Goal: Task Accomplishment & Management: Complete application form

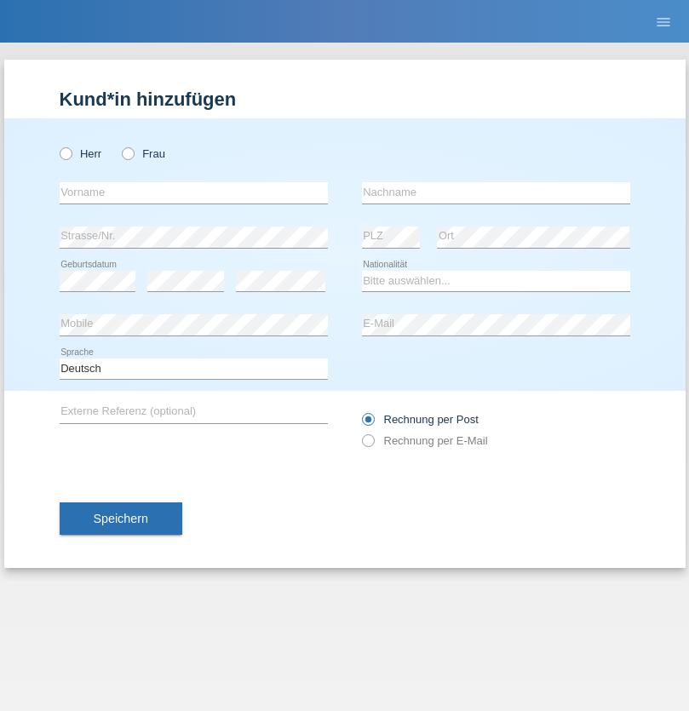
radio input "true"
click at [193, 192] on input "text" at bounding box center [194, 192] width 268 height 21
type input "David"
click at [496, 192] on input "text" at bounding box center [496, 192] width 268 height 21
type input "Nydegger"
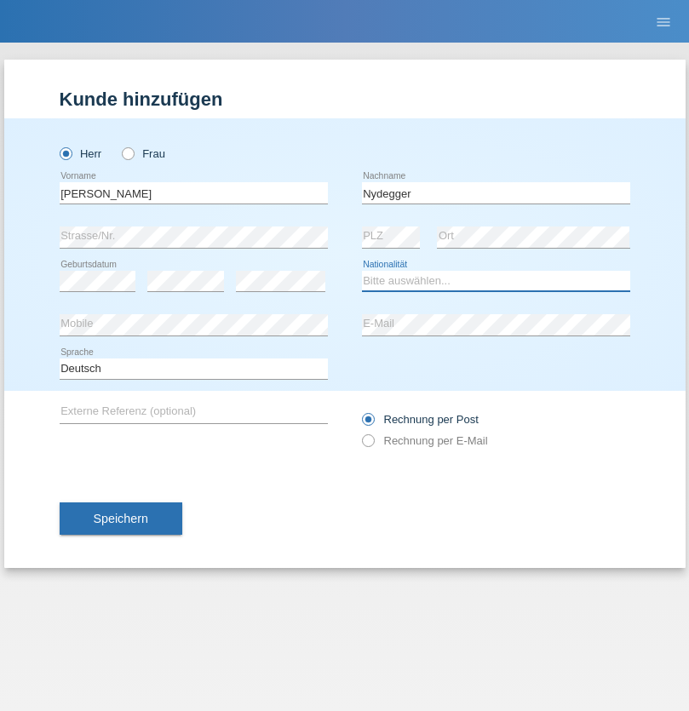
select select "CH"
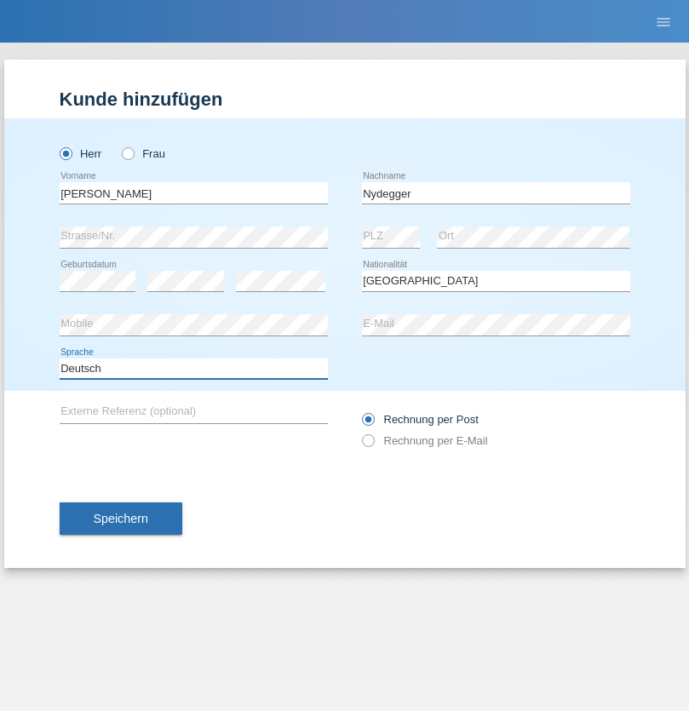
select select "en"
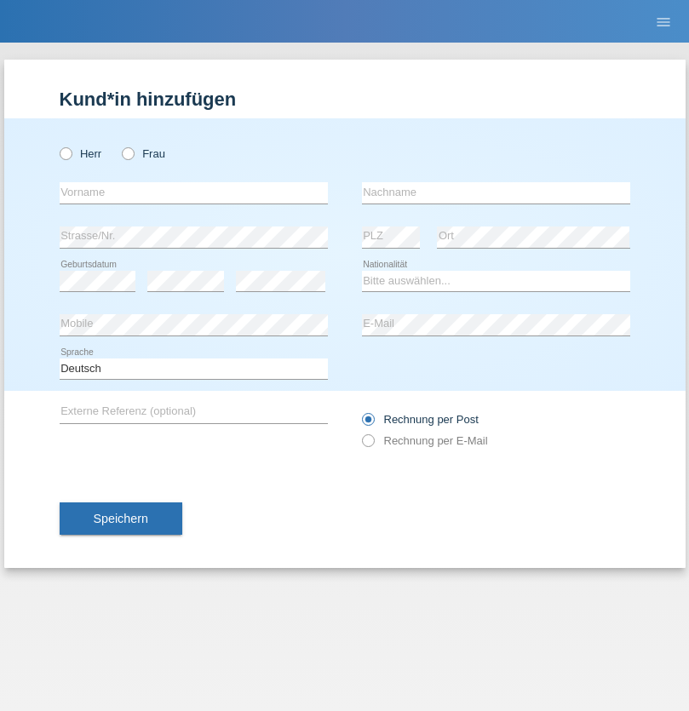
radio input "true"
click at [193, 192] on input "text" at bounding box center [194, 192] width 268 height 21
type input "Corinne"
click at [496, 192] on input "text" at bounding box center [496, 192] width 268 height 21
type input "Nydegger"
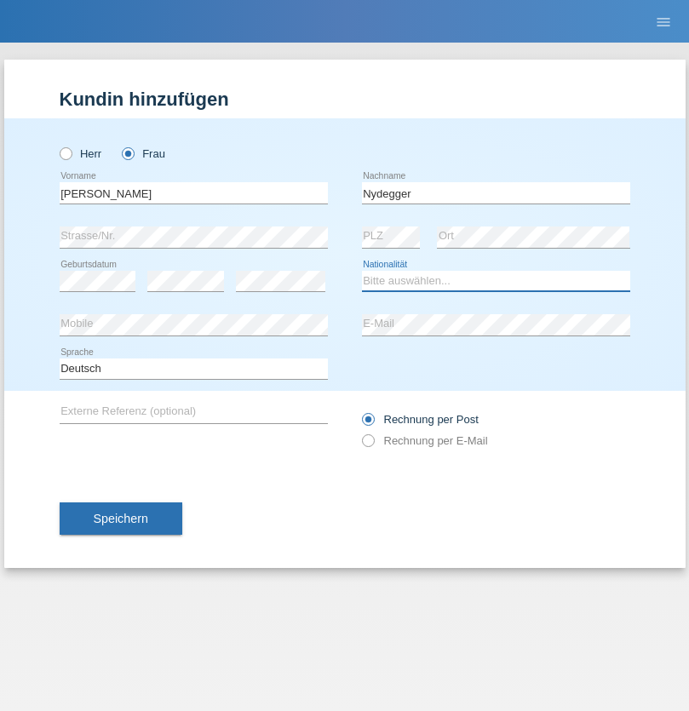
select select "CH"
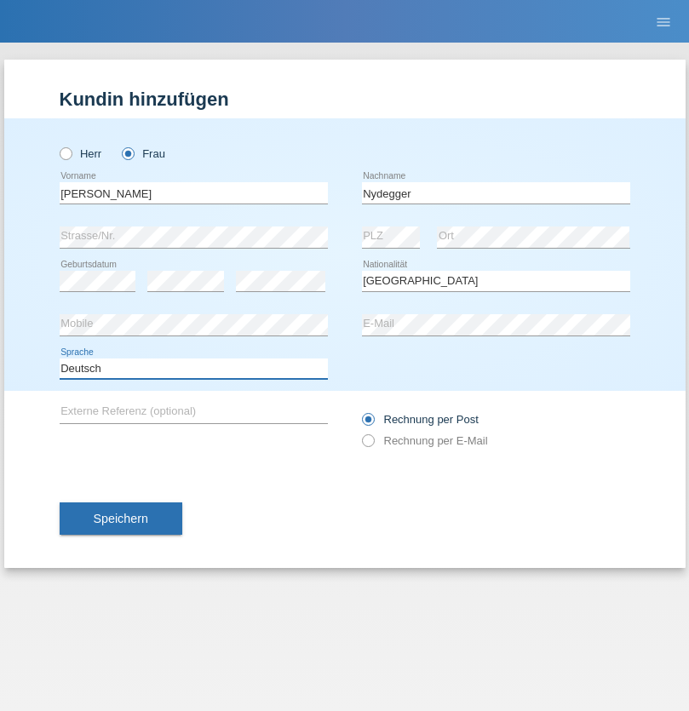
select select "en"
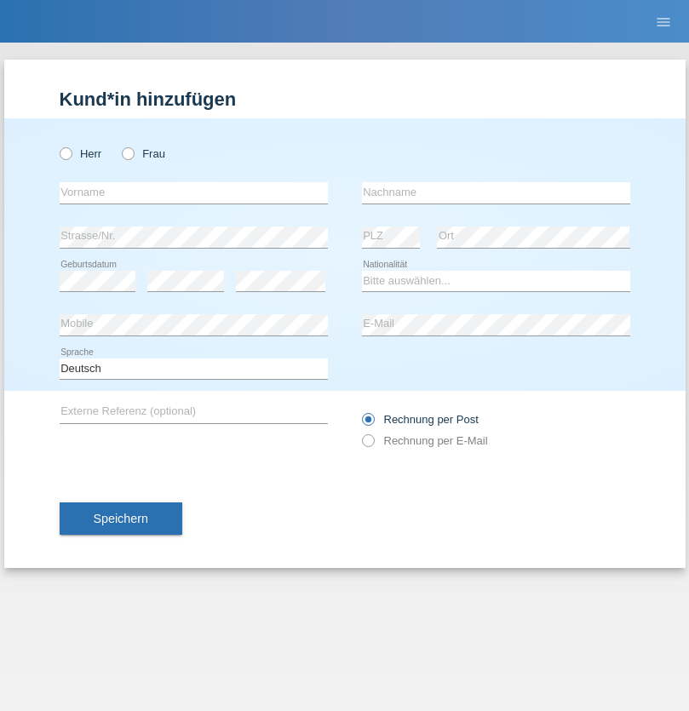
radio input "true"
click at [193, 192] on input "text" at bounding box center [194, 192] width 268 height 21
type input "Goekhan"
click at [496, 192] on input "text" at bounding box center [496, 192] width 268 height 21
type input "Akarsu"
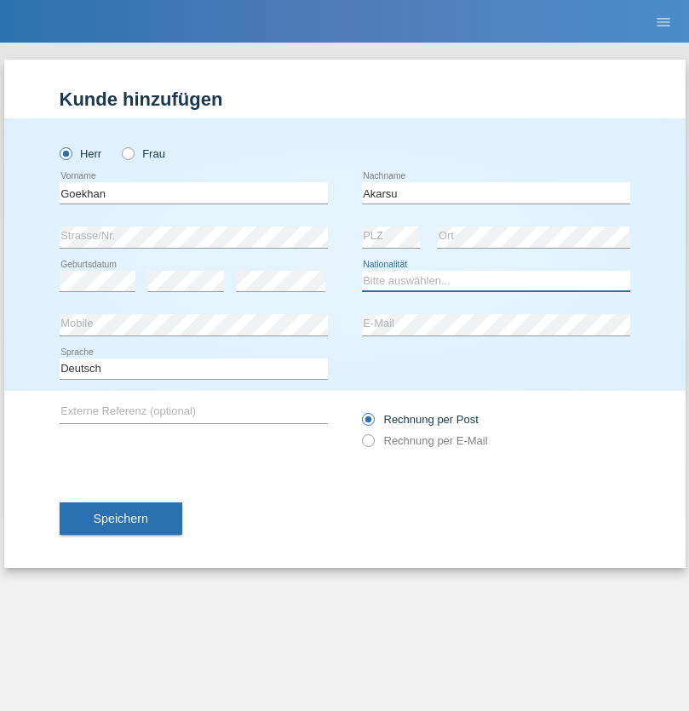
select select "AT"
select select "C"
select select "01"
select select "05"
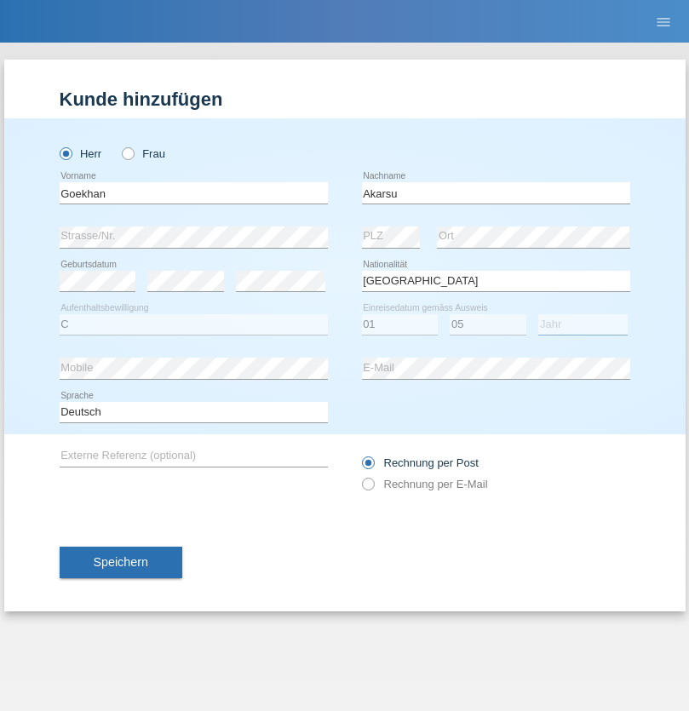
select select "2021"
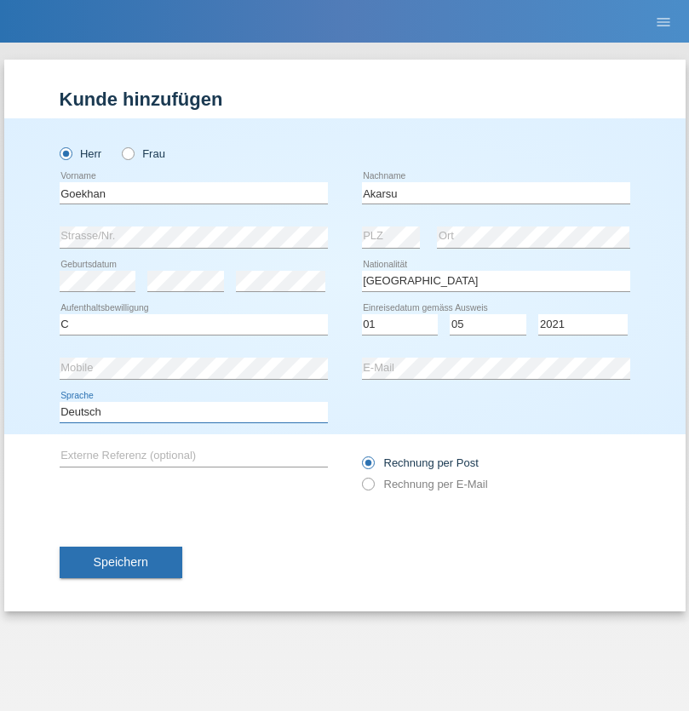
select select "en"
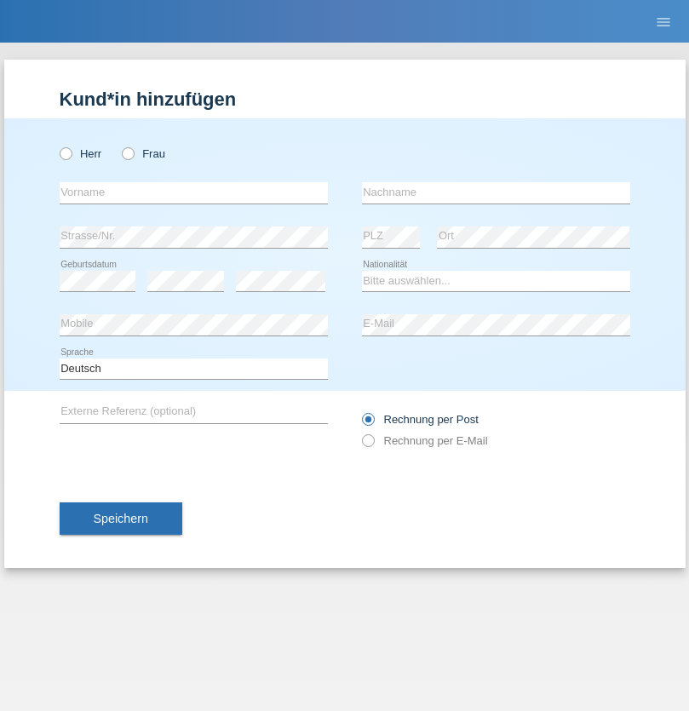
radio input "true"
click at [193, 192] on input "text" at bounding box center [194, 192] width 268 height 21
type input "Daniele"
click at [496, 192] on input "text" at bounding box center [496, 192] width 268 height 21
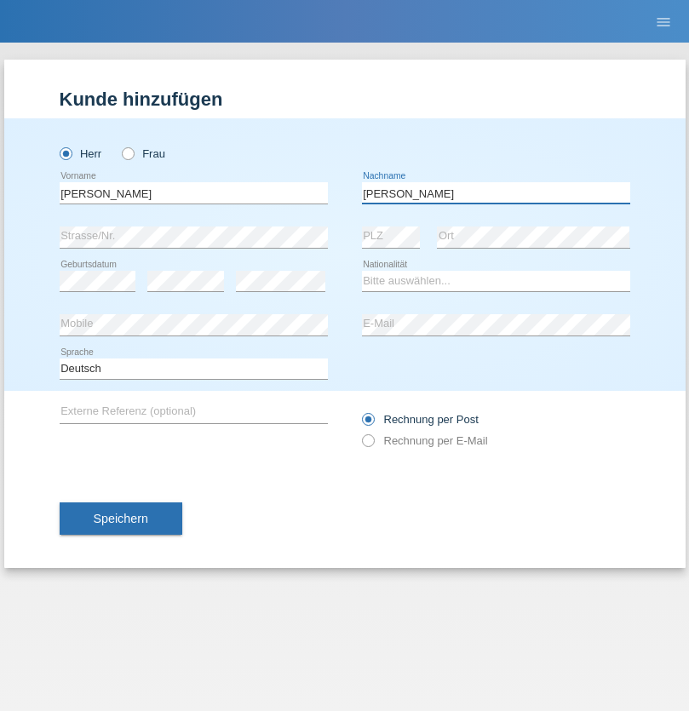
type input "Daniele"
select select "IT"
select select "C"
select select "22"
select select "06"
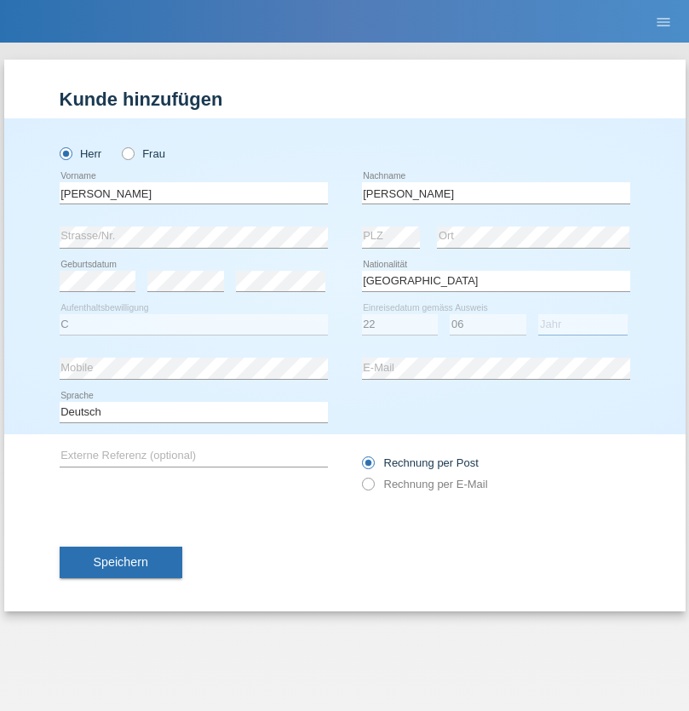
select select "1964"
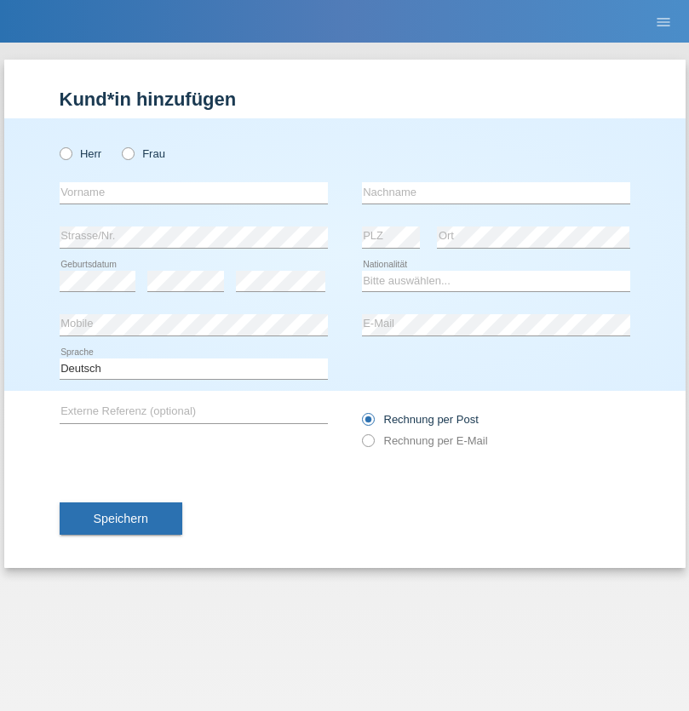
radio input "true"
click at [193, 192] on input "text" at bounding box center [194, 192] width 268 height 21
type input "[DATE]"
click at [496, 192] on input "text" at bounding box center [496, 192] width 268 height 21
type input "[PERSON_NAME]"
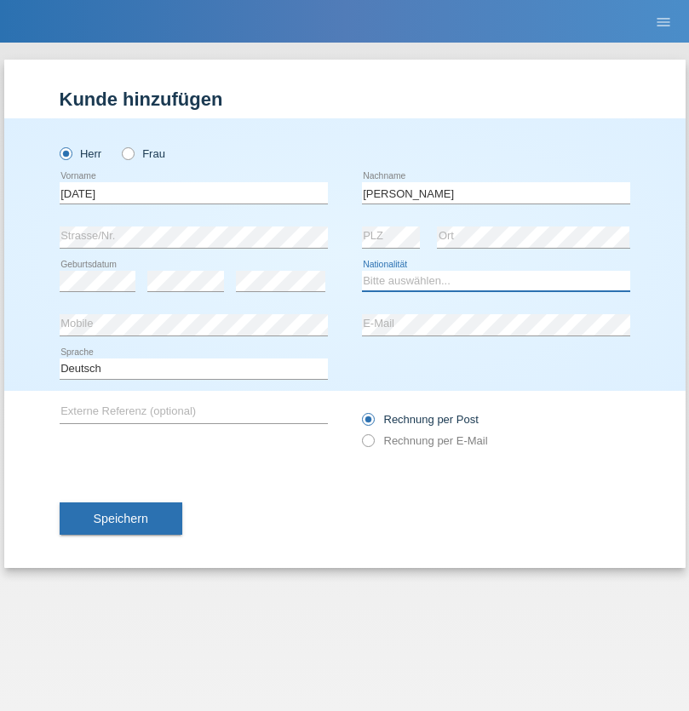
select select "IT"
select select "C"
select select "01"
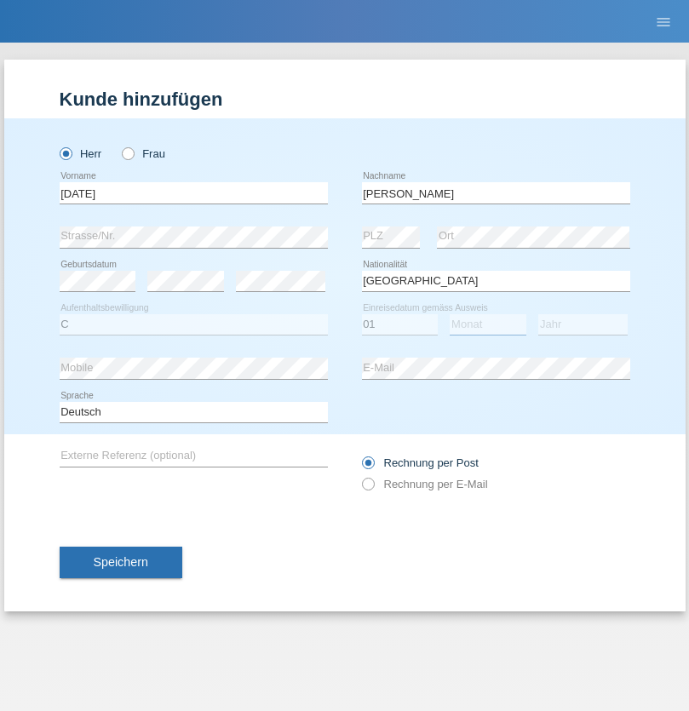
select select "05"
select select "2021"
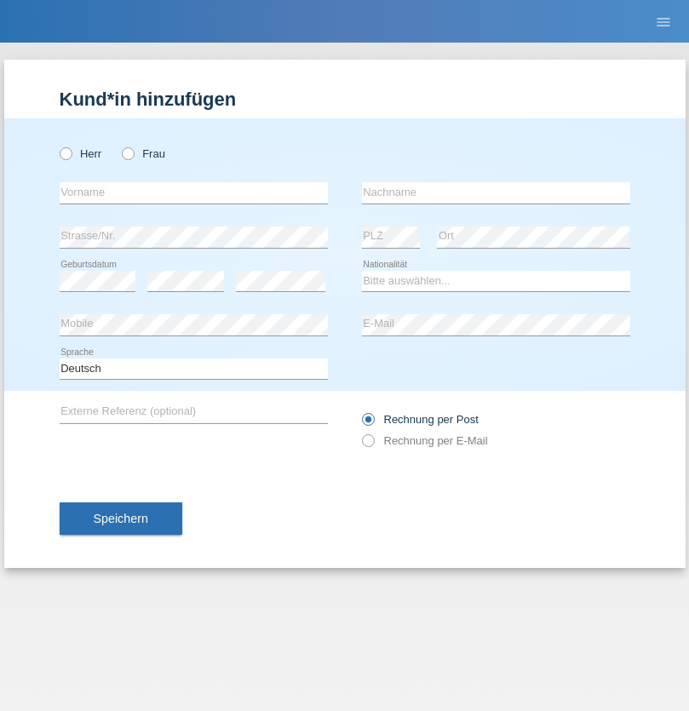
radio input "true"
click at [193, 192] on input "text" at bounding box center [194, 192] width 268 height 21
type input "Claudiu Marian"
click at [496, 192] on input "text" at bounding box center [496, 192] width 268 height 21
type input "Cislariu"
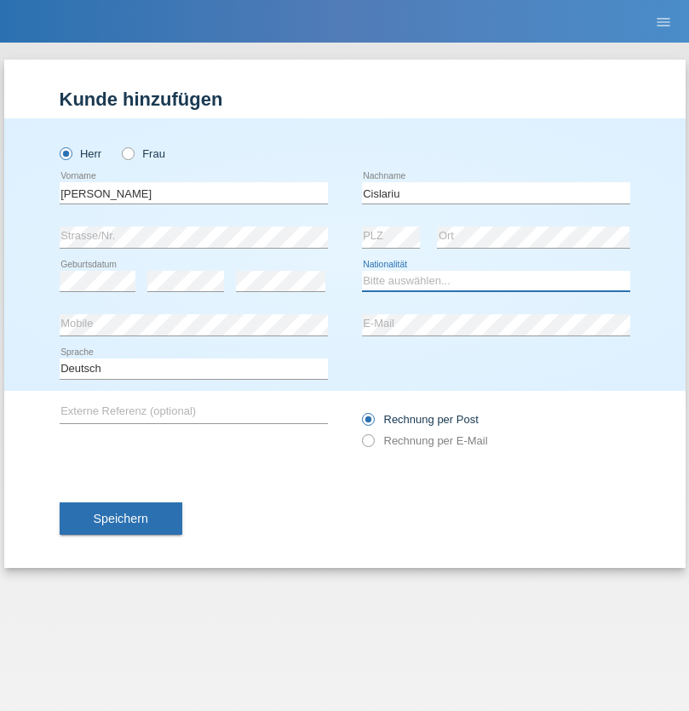
select select "CH"
radio input "true"
select select "CH"
radio input "true"
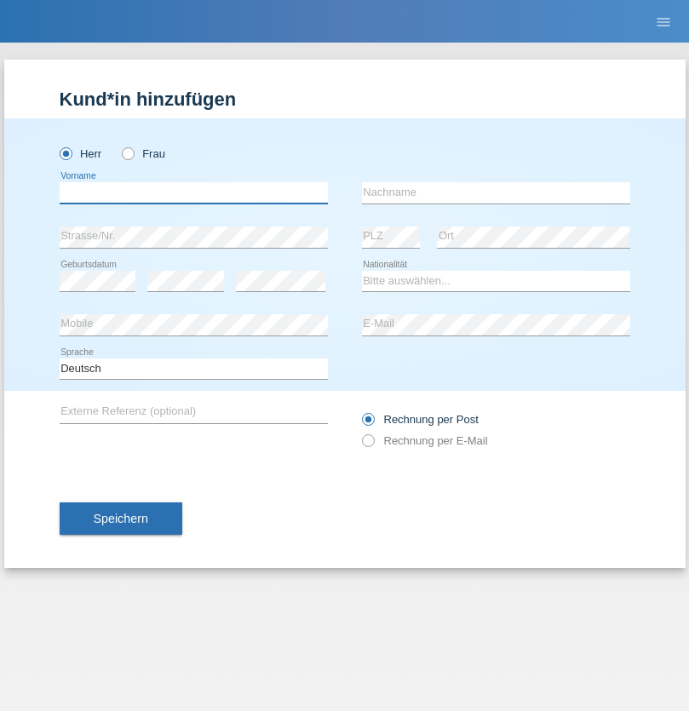
click at [193, 192] on input "text" at bounding box center [194, 192] width 268 height 21
type input "[PERSON_NAME]"
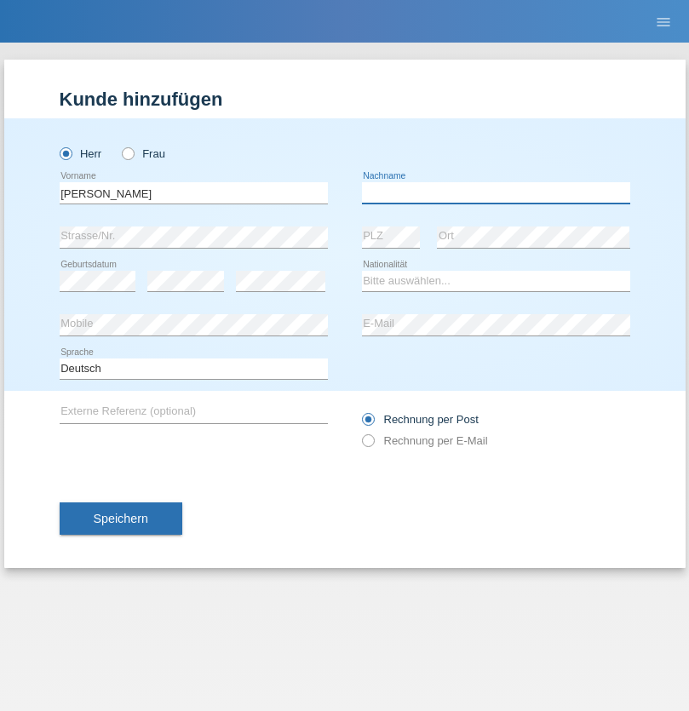
click at [496, 192] on input "text" at bounding box center [496, 192] width 268 height 21
type input "Kappelmayer"
select select "MG"
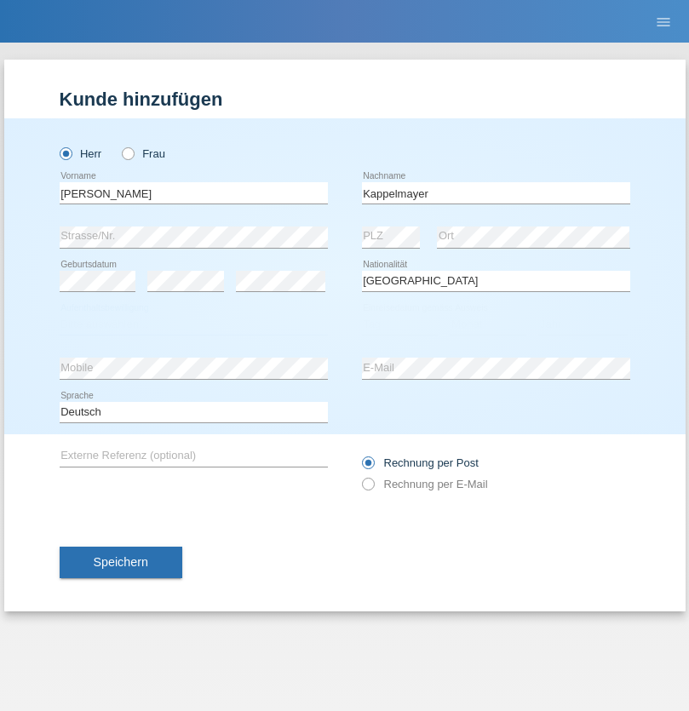
select select "C"
select select "31"
select select "08"
select select "2021"
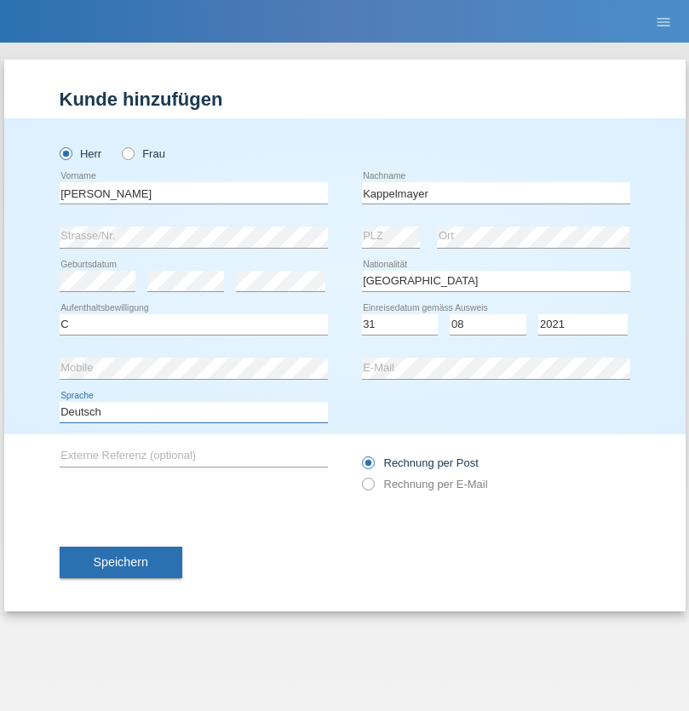
select select "en"
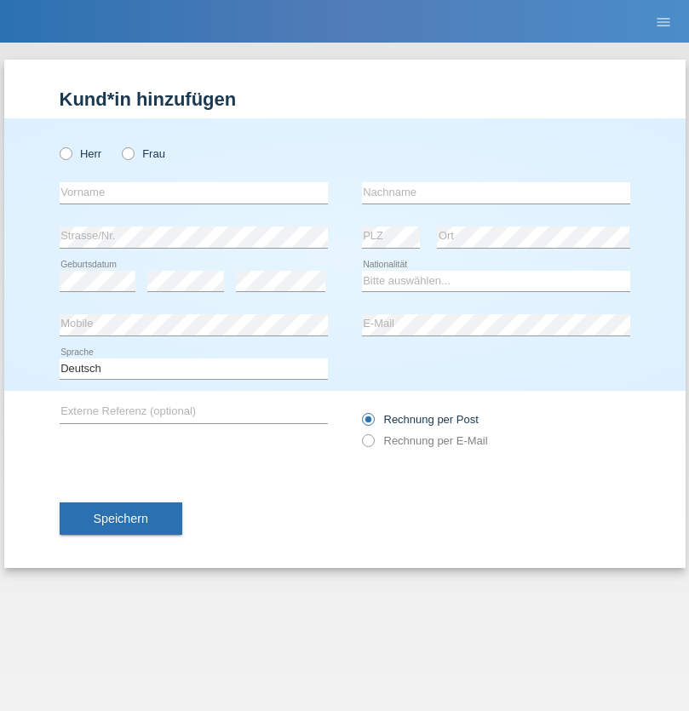
radio input "true"
click at [193, 192] on input "text" at bounding box center [194, 192] width 268 height 21
type input "firat"
click at [496, 192] on input "text" at bounding box center [496, 192] width 268 height 21
type input "kara"
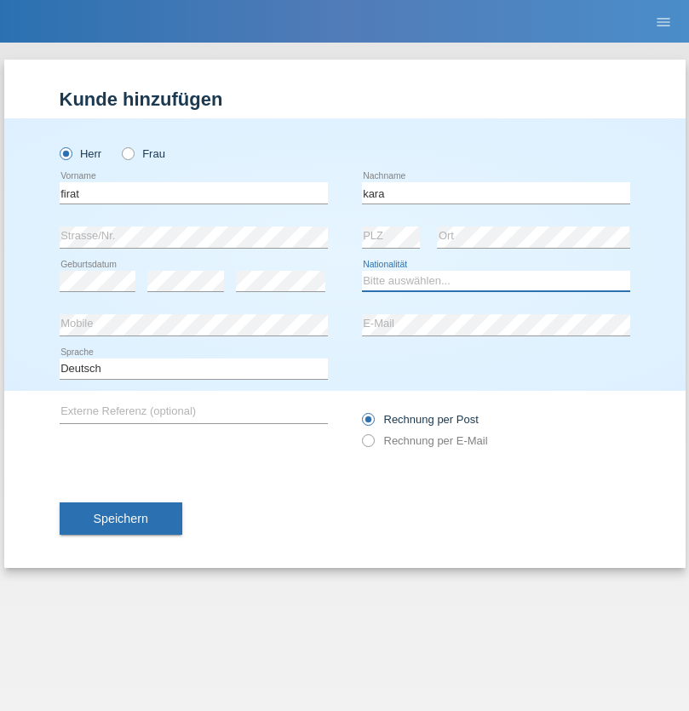
select select "CH"
radio input "true"
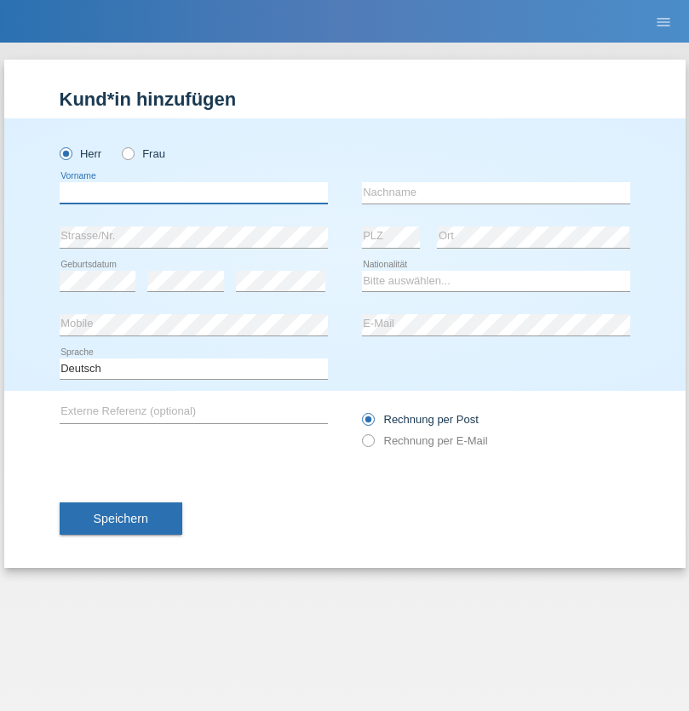
click at [193, 192] on input "text" at bounding box center [194, 192] width 268 height 21
type input "Jean Panda"
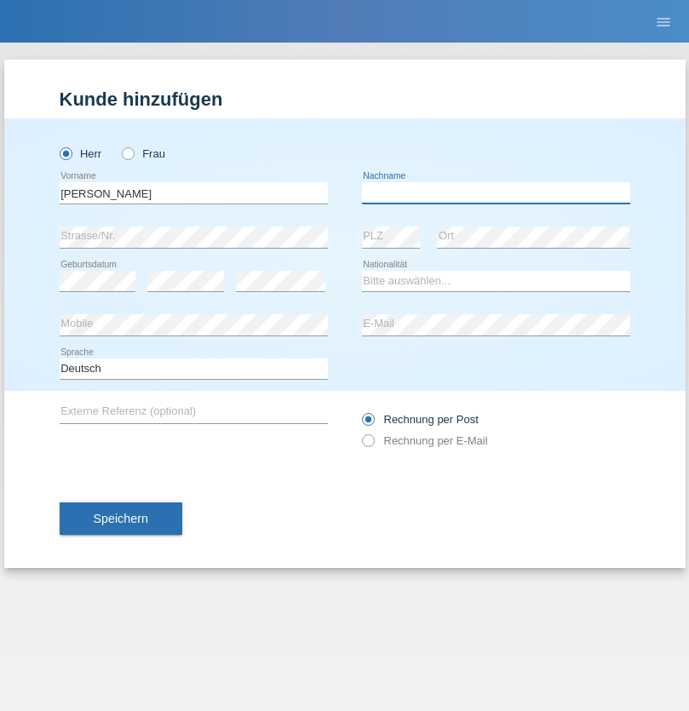
click at [496, 192] on input "text" at bounding box center [496, 192] width 268 height 21
type input "Panda nzinga"
select select "MN"
select select "C"
select select "28"
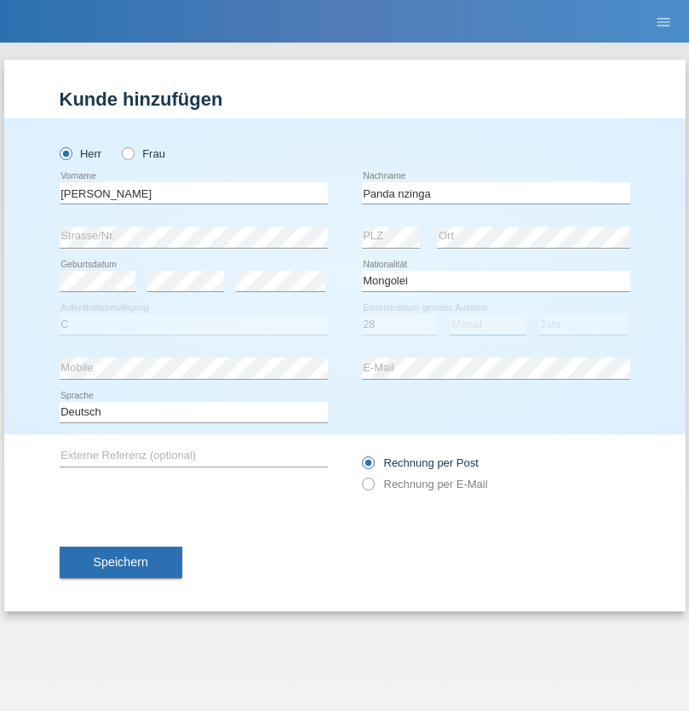
select select "11"
select select "2001"
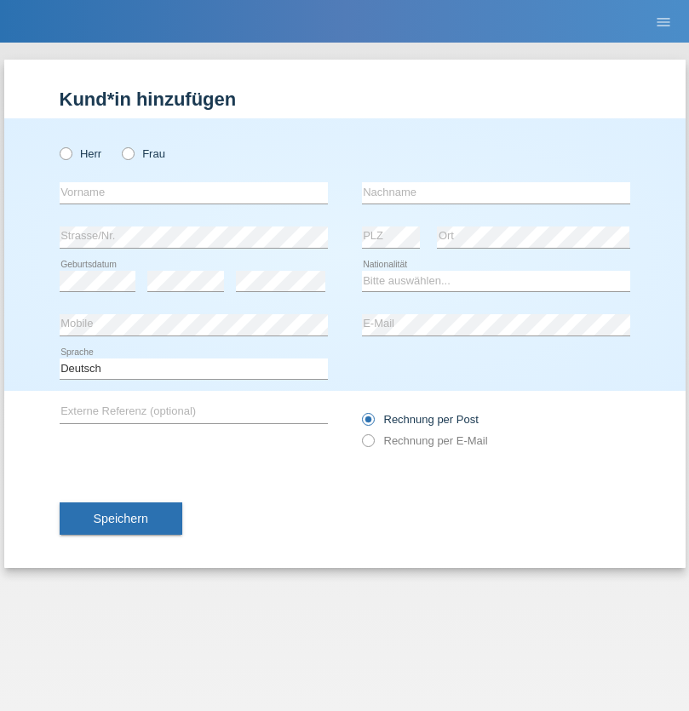
radio input "true"
select select "HU"
select select "C"
select select "30"
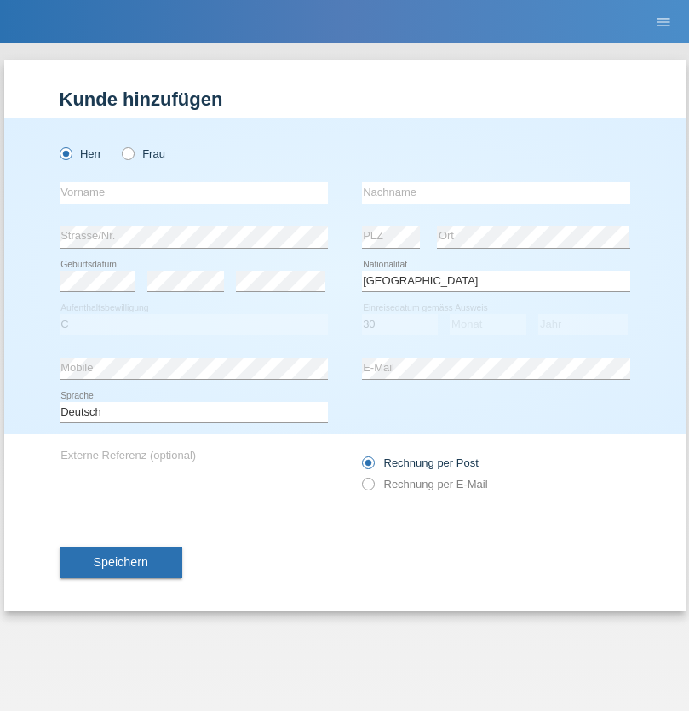
select select "10"
select select "2021"
